Goal: Task Accomplishment & Management: Manage account settings

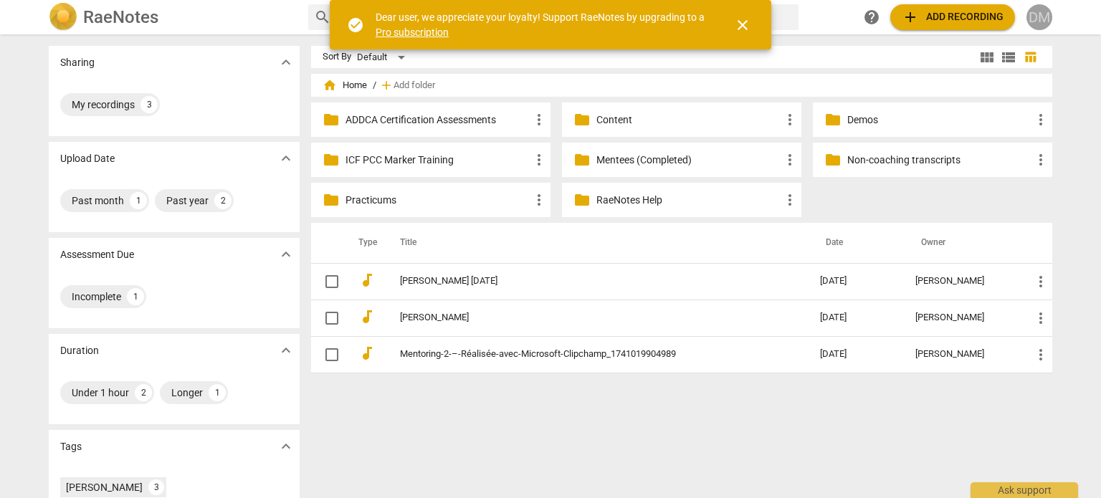
click at [1048, 19] on div "DM" at bounding box center [1040, 17] width 26 height 26
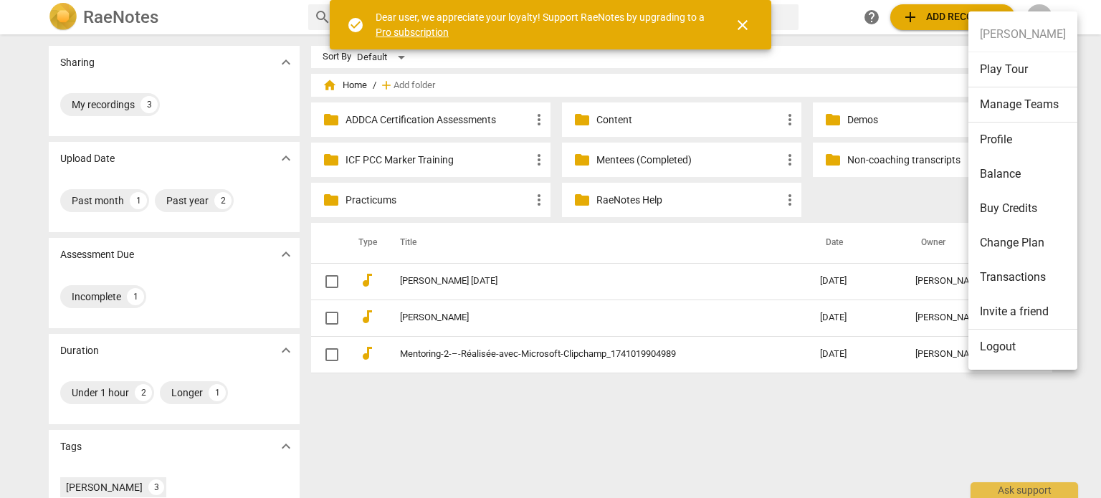
click at [989, 353] on li "Logout" at bounding box center [1023, 347] width 109 height 34
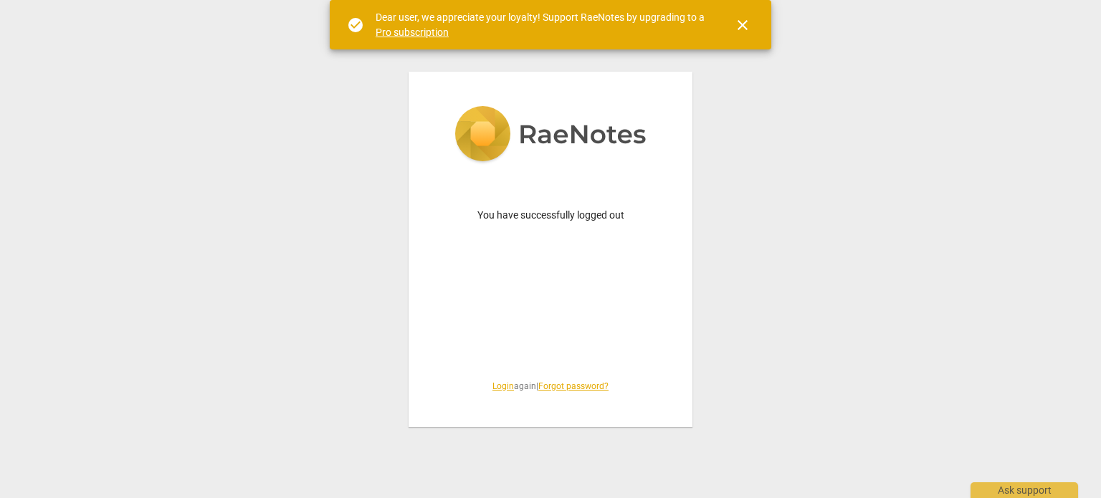
click at [743, 26] on span "close" at bounding box center [742, 24] width 17 height 17
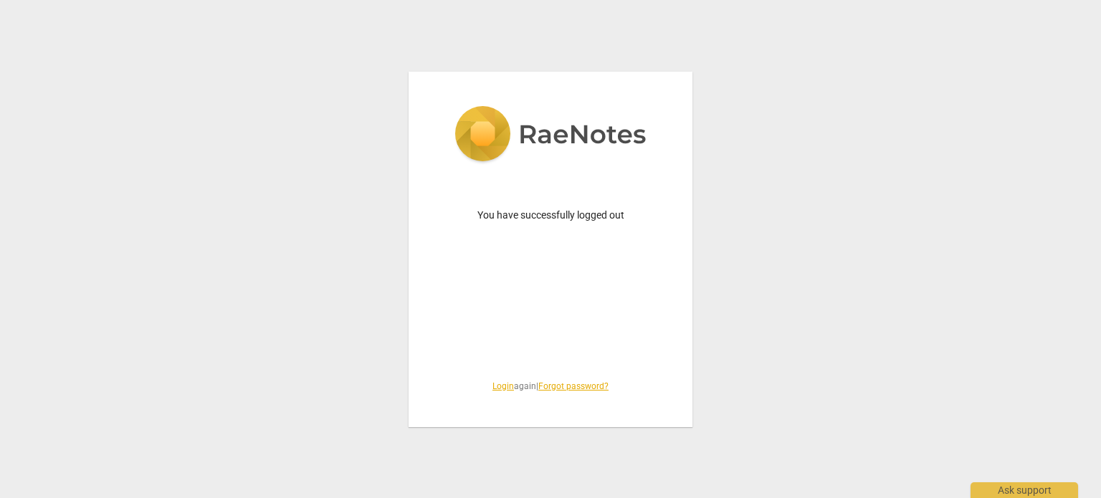
click at [493, 384] on link "Login" at bounding box center [504, 387] width 22 height 10
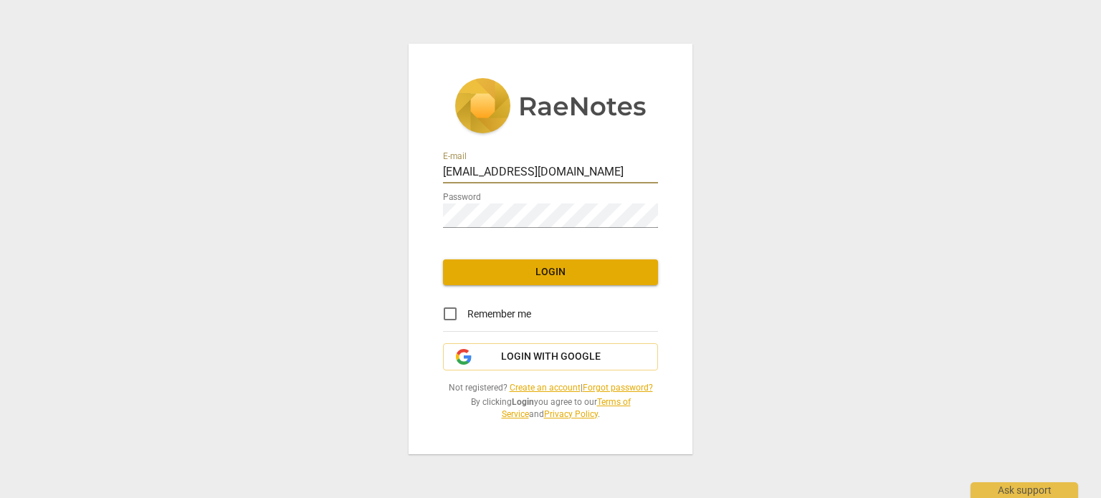
click at [529, 164] on input "[EMAIL_ADDRESS][DOMAIN_NAME]" at bounding box center [550, 173] width 215 height 21
type input "[PERSON_NAME][EMAIL_ADDRESS][DOMAIN_NAME]"
click at [450, 302] on input "Remember me" at bounding box center [450, 314] width 34 height 34
checkbox input "true"
click at [556, 265] on span "Login" at bounding box center [551, 272] width 192 height 14
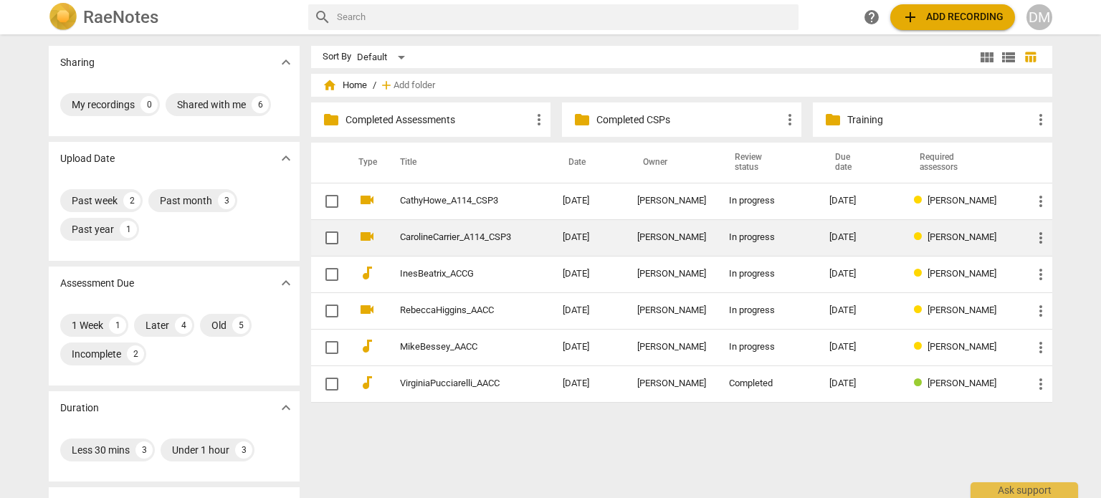
click at [443, 236] on link "CarolineCarrier_A114_CSP3" at bounding box center [455, 237] width 111 height 11
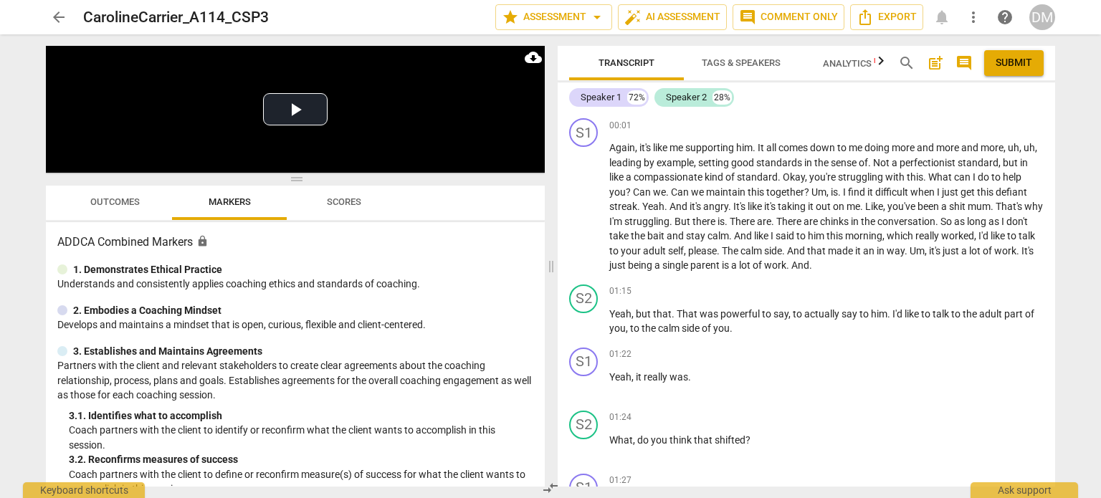
click at [59, 14] on span "arrow_back" at bounding box center [58, 17] width 17 height 17
